Goal: Transaction & Acquisition: Subscribe to service/newsletter

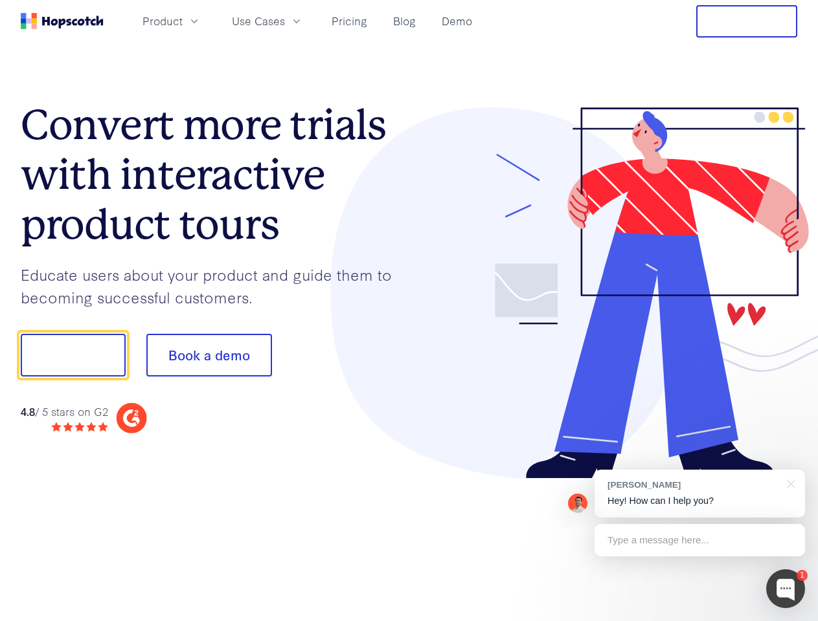
click at [409, 311] on div at bounding box center [603, 293] width 388 height 372
click at [183, 21] on span "Product" at bounding box center [162, 21] width 40 height 16
click at [285, 21] on span "Use Cases" at bounding box center [258, 21] width 53 height 16
click at [746, 21] on button "Free Trial" at bounding box center [746, 21] width 101 height 32
click at [72, 355] on button "Show me!" at bounding box center [73, 355] width 105 height 43
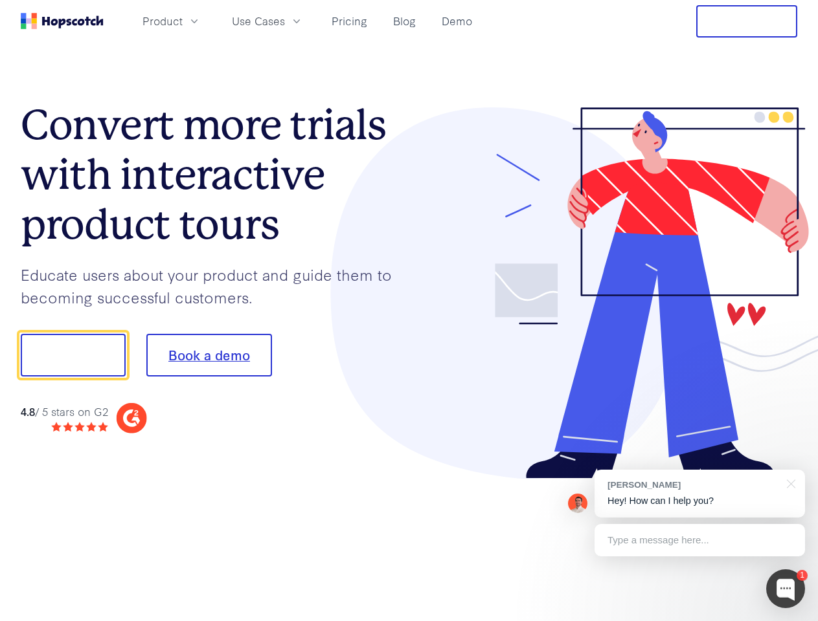
click at [208, 355] on button "Book a demo" at bounding box center [209, 355] width 126 height 43
click at [785, 589] on div at bounding box center [785, 589] width 39 height 39
click at [699, 494] on div "[PERSON_NAME] Hey! How can I help you?" at bounding box center [699, 494] width 210 height 48
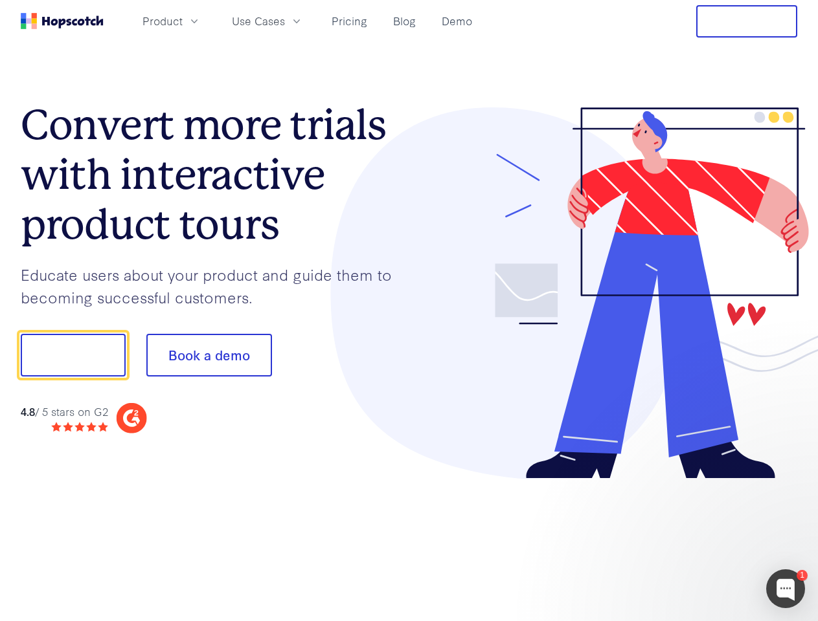
click at [788, 483] on div at bounding box center [683, 440] width 243 height 258
click at [699, 540] on div at bounding box center [683, 440] width 243 height 258
